Goal: Task Accomplishment & Management: Complete application form

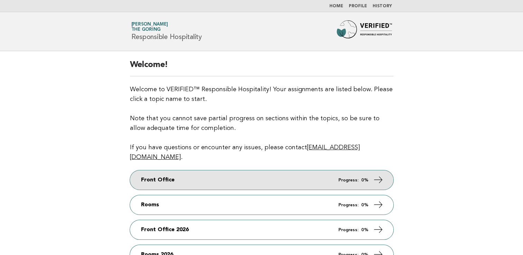
click at [346, 178] on em "Progress:" at bounding box center [348, 180] width 20 height 4
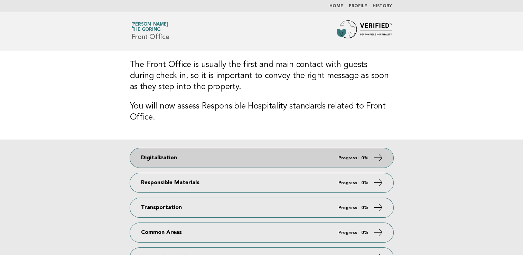
click at [356, 154] on link "Digitalization Progress: 0%" at bounding box center [261, 157] width 263 height 19
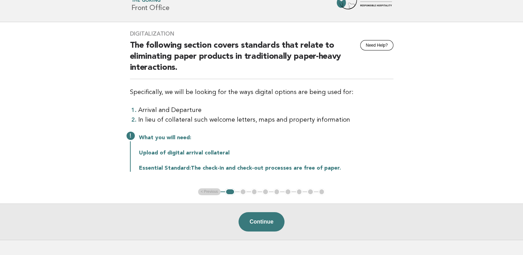
scroll to position [31, 0]
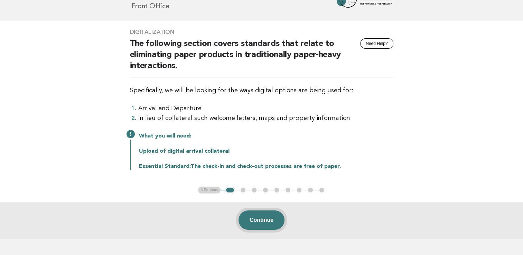
click at [264, 222] on button "Continue" at bounding box center [261, 219] width 46 height 19
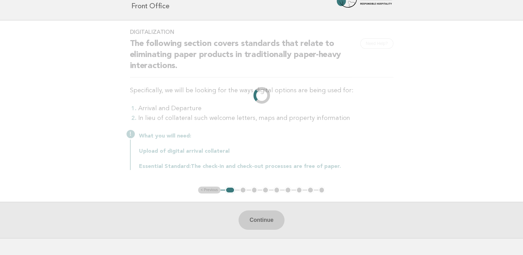
scroll to position [0, 0]
